Goal: Navigation & Orientation: Find specific page/section

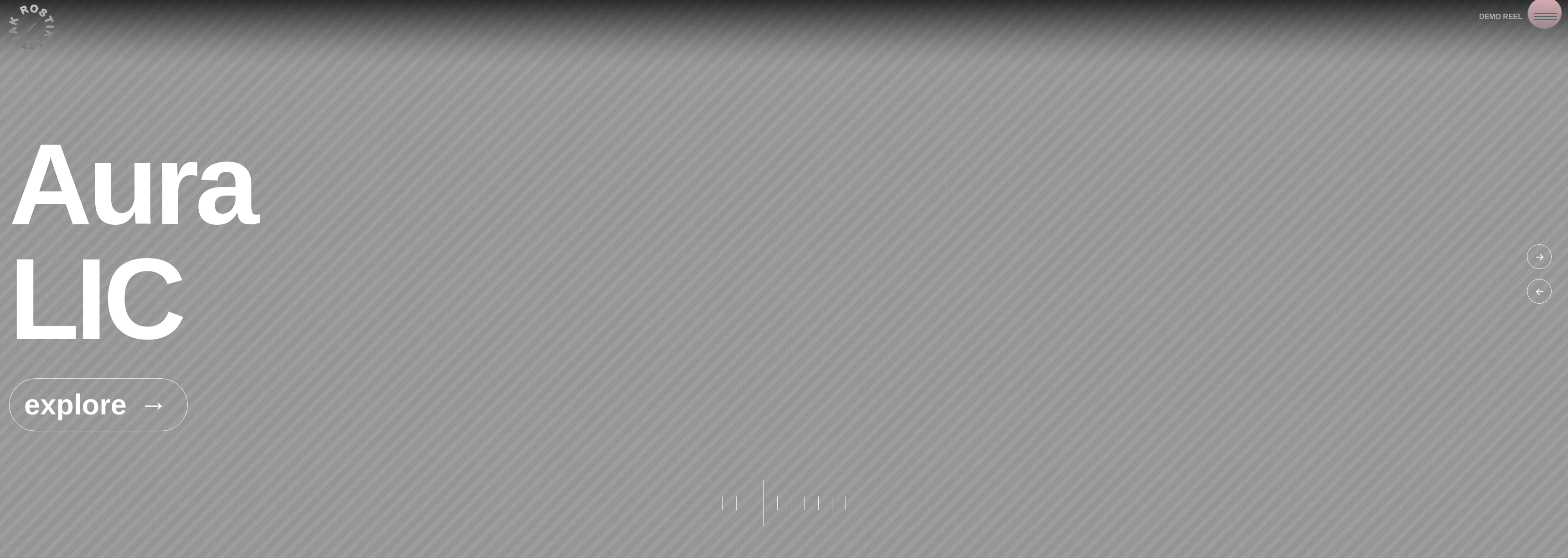
click at [1544, 12] on span at bounding box center [1545, 12] width 23 height 1
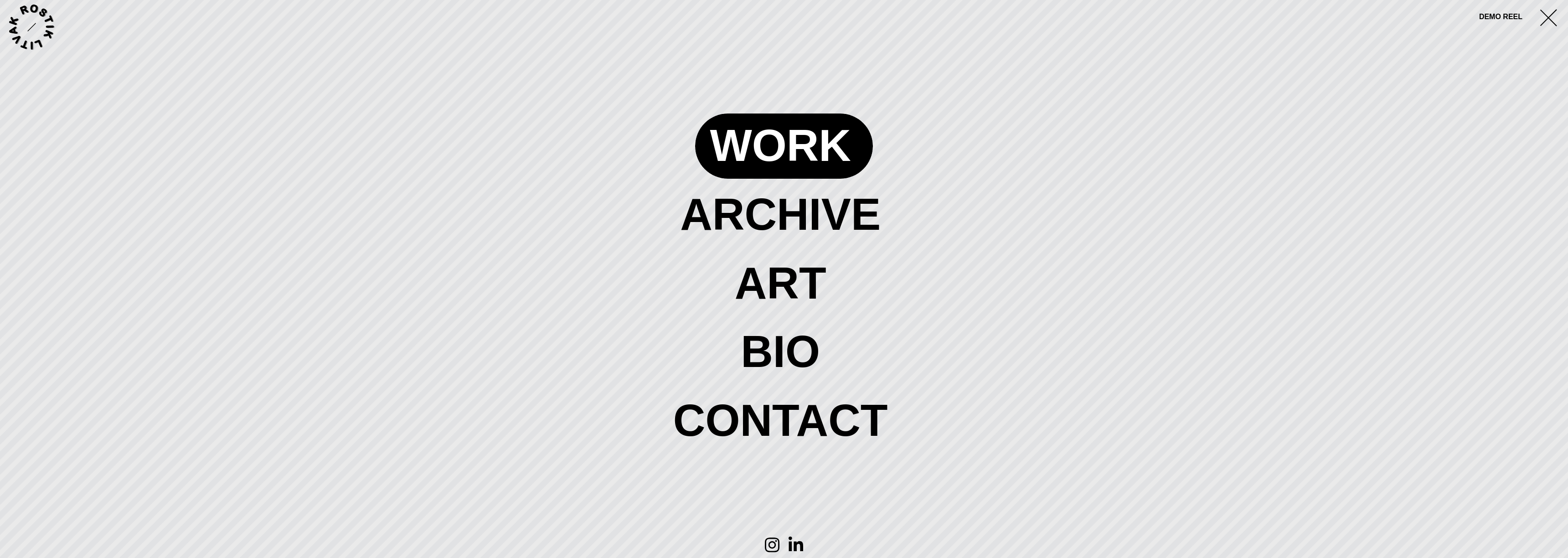
click at [764, 142] on span at bounding box center [784, 146] width 177 height 65
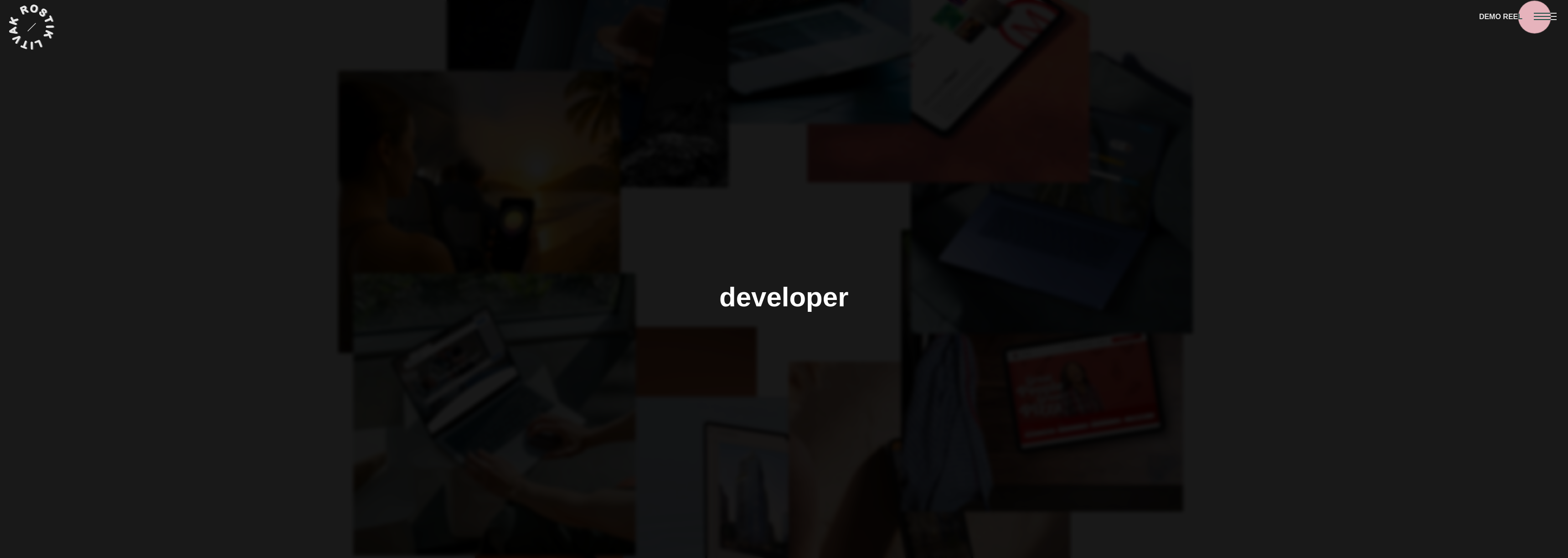
click at [1541, 17] on div at bounding box center [1551, 15] width 34 height 31
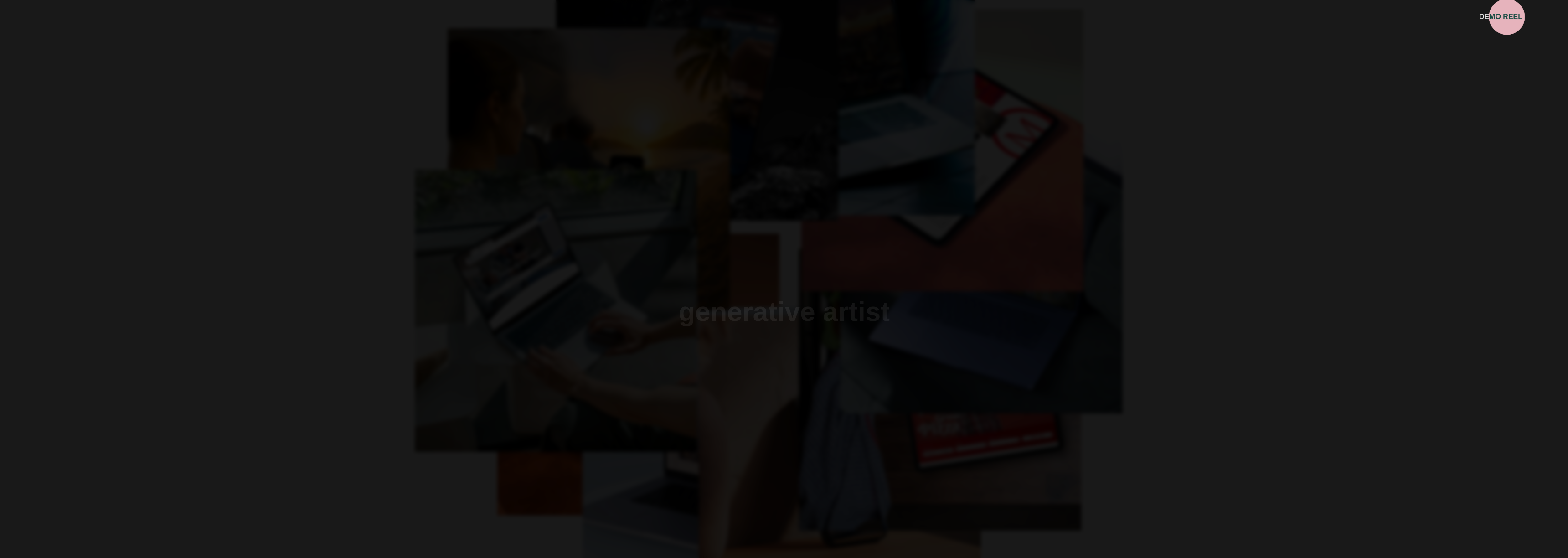
click at [1508, 16] on span "DEMO REEL" at bounding box center [1500, 16] width 43 height 12
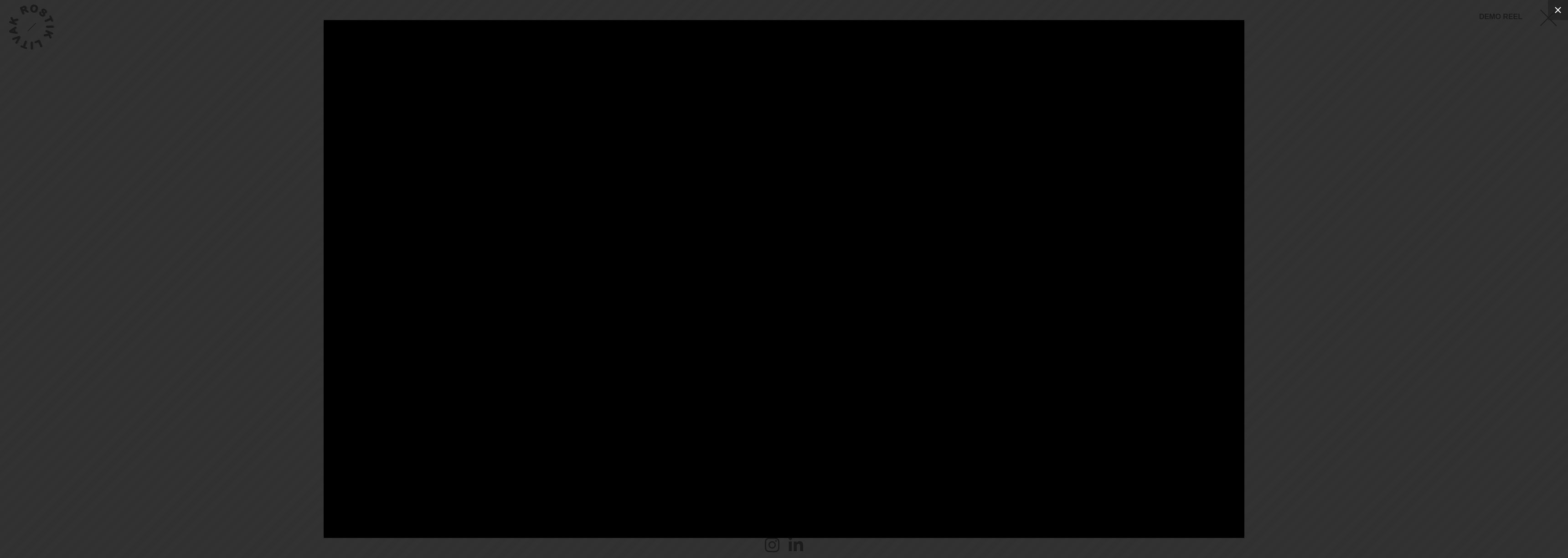
click at [1559, 9] on icon at bounding box center [1558, 10] width 7 height 7
